Goal: Find specific page/section: Locate a particular part of the current website

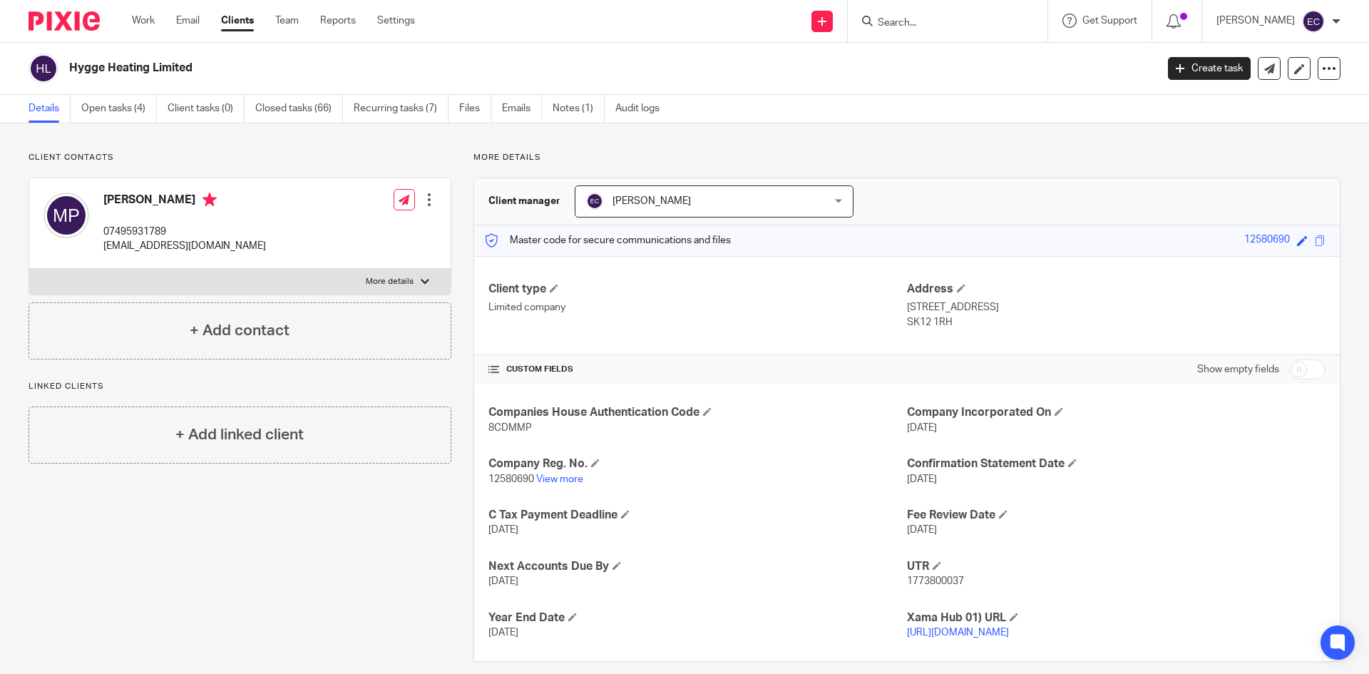
click at [902, 16] on form at bounding box center [952, 21] width 152 height 18
click at [897, 24] on input "Search" at bounding box center [940, 23] width 128 height 13
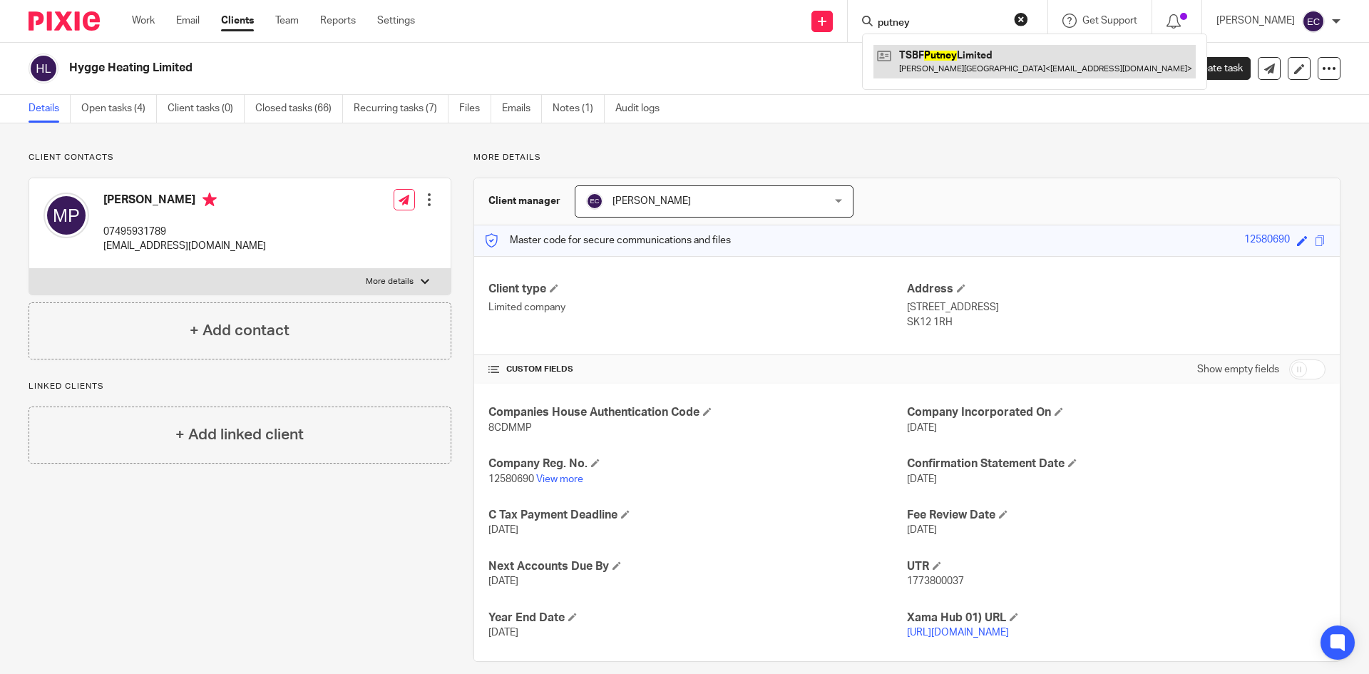
type input "putney"
click at [942, 62] on link at bounding box center [1034, 61] width 322 height 33
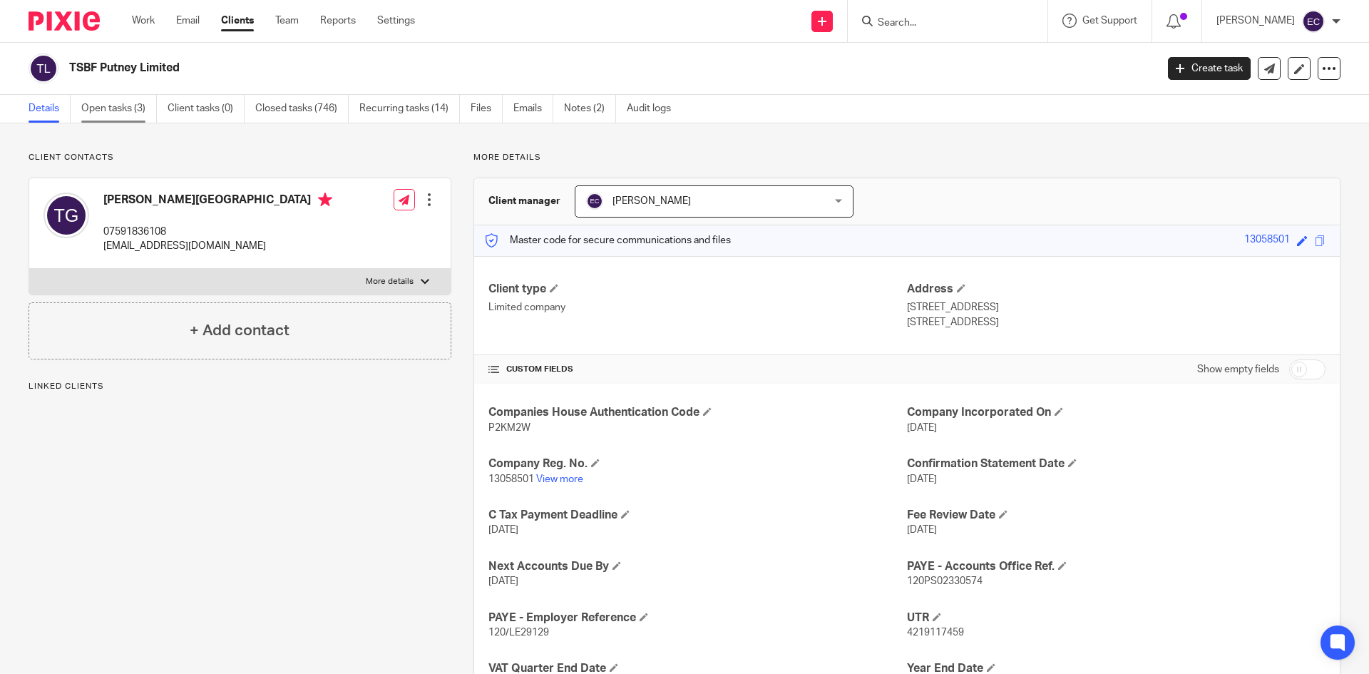
click at [121, 104] on link "Open tasks (3)" at bounding box center [119, 109] width 76 height 28
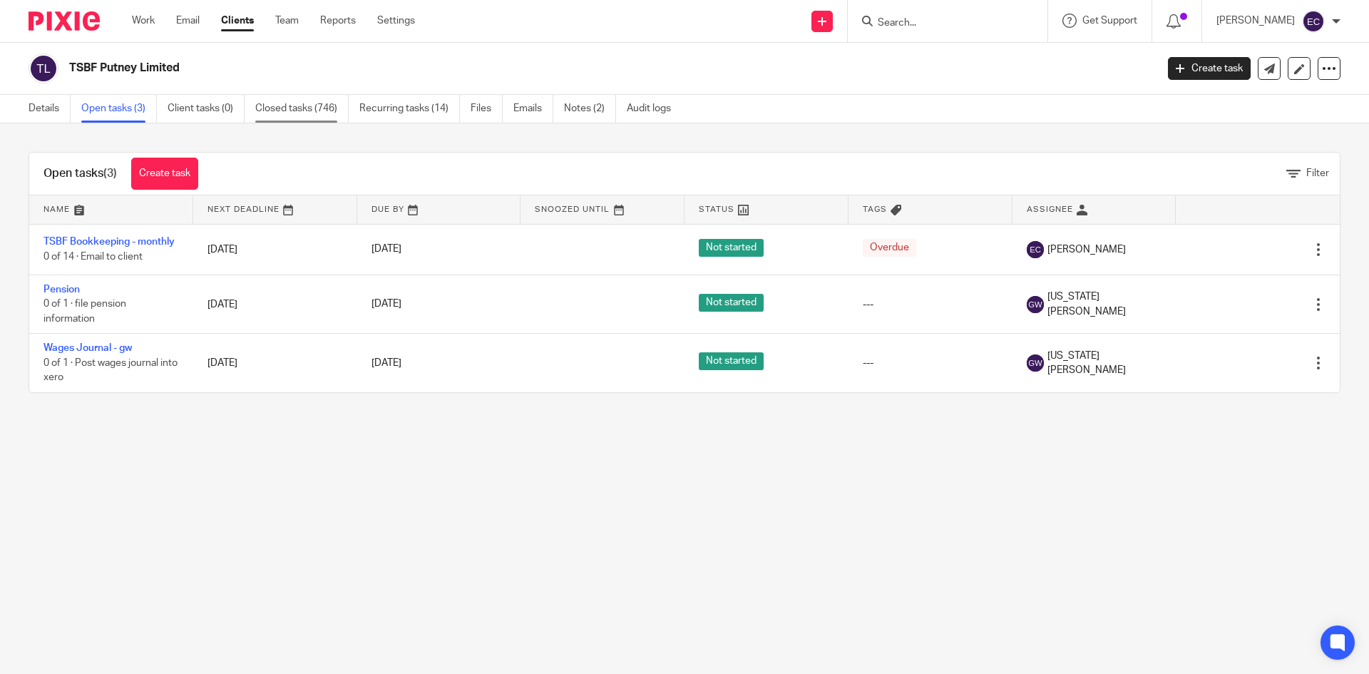
click at [285, 112] on link "Closed tasks (746)" at bounding box center [301, 109] width 93 height 28
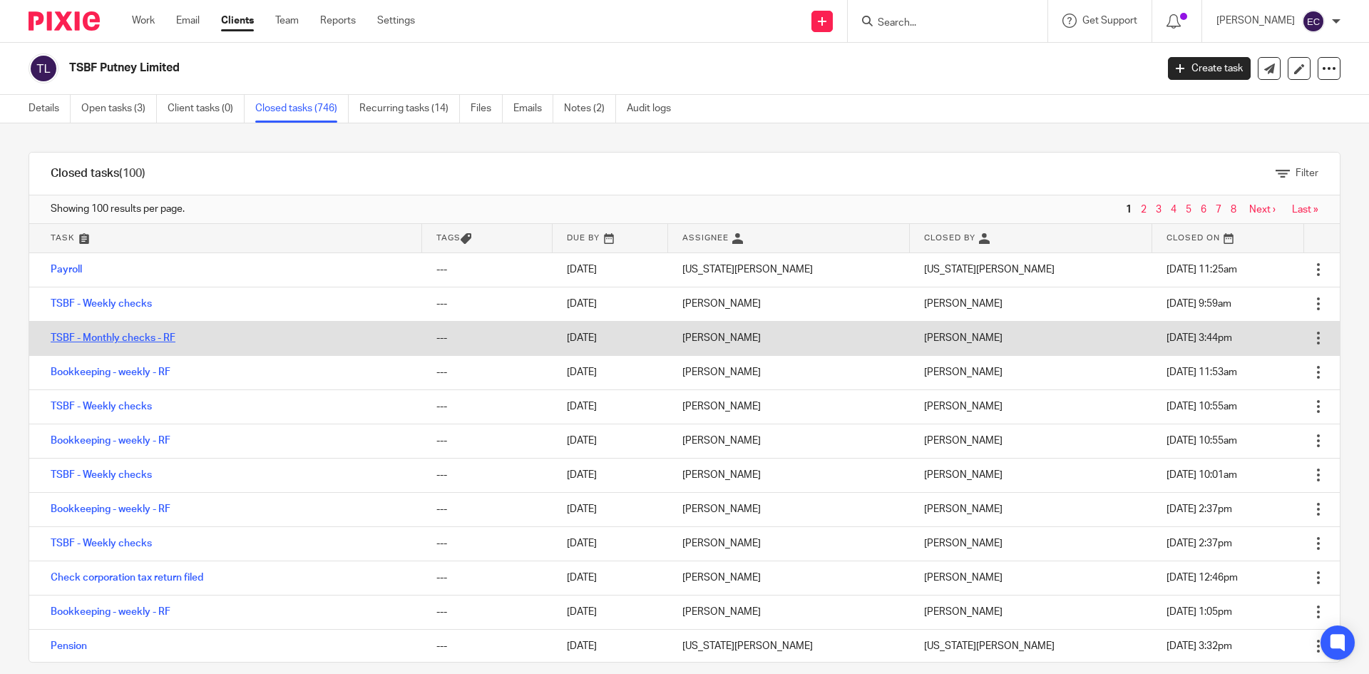
click at [71, 340] on link "TSBF - Monthly checks - RF" at bounding box center [113, 338] width 125 height 10
